Goal: Go to known website: Access a specific website the user already knows

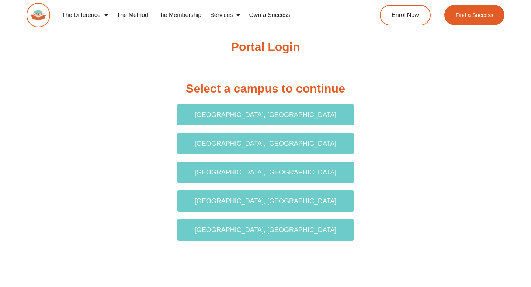
click at [388, 158] on section "Portal Login Select a campus to continue Bayside, VIC Bossley Park, NSW Green V…" at bounding box center [265, 140] width 531 height 339
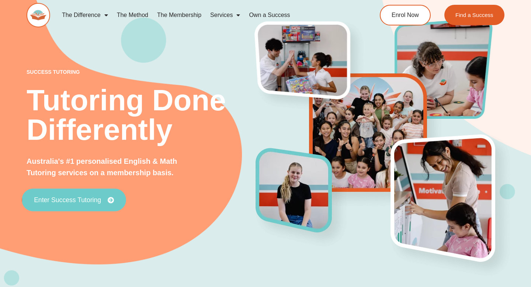
click at [53, 202] on span "Enter Success Tutoring" at bounding box center [67, 199] width 67 height 7
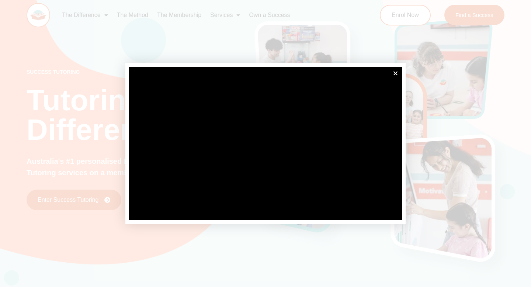
click at [94, 52] on div at bounding box center [265, 143] width 531 height 287
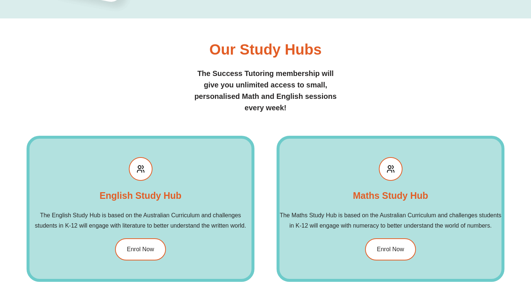
scroll to position [824, 0]
